Goal: Register for event/course

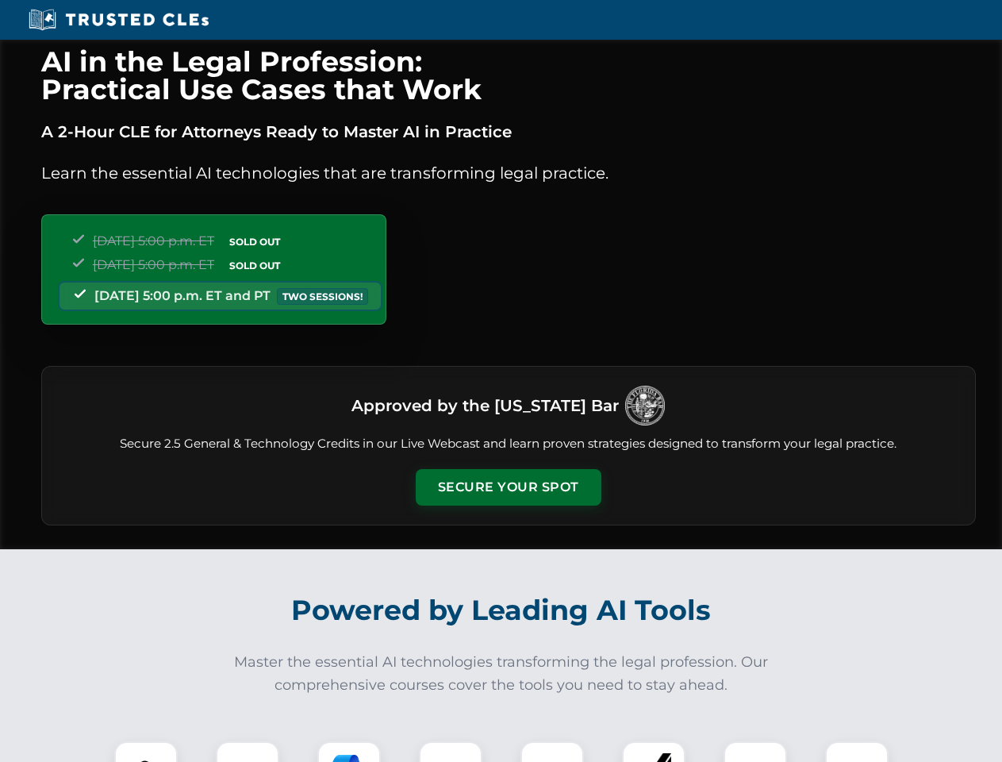
click at [508, 487] on button "Secure Your Spot" at bounding box center [509, 487] width 186 height 36
click at [146, 751] on img at bounding box center [146, 773] width 46 height 46
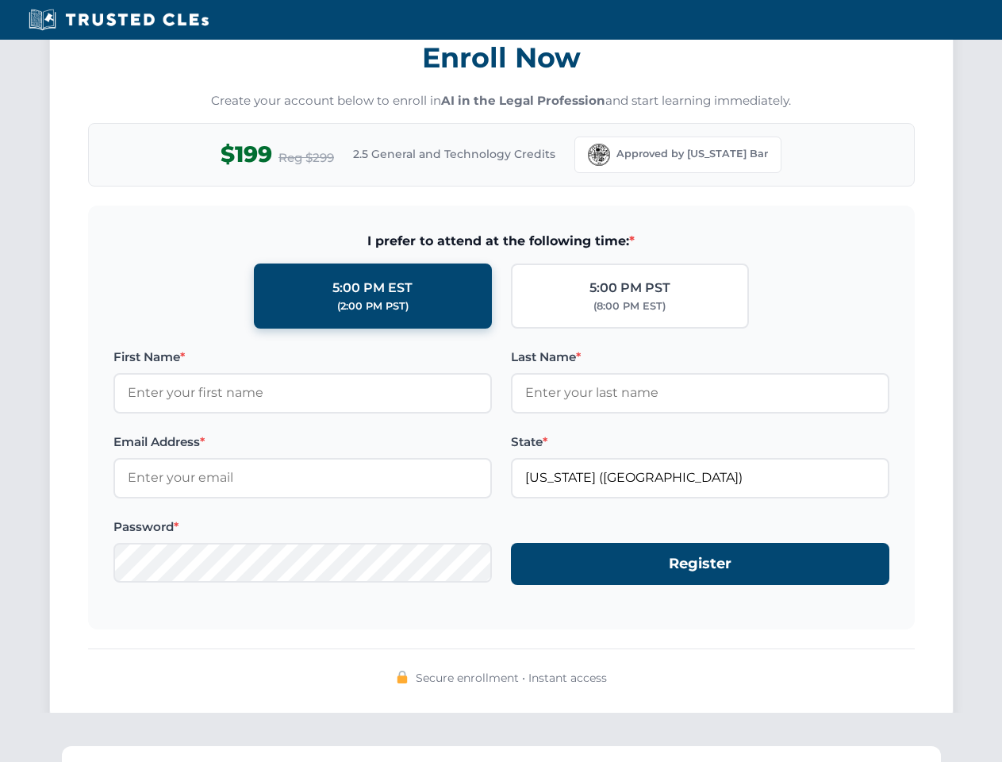
scroll to position [1557, 0]
